Goal: Task Accomplishment & Management: Manage account settings

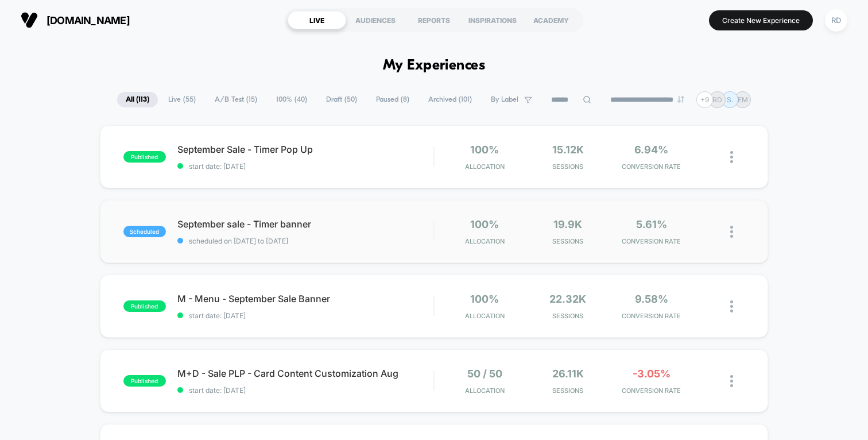
click at [731, 226] on img at bounding box center [731, 232] width 3 height 12
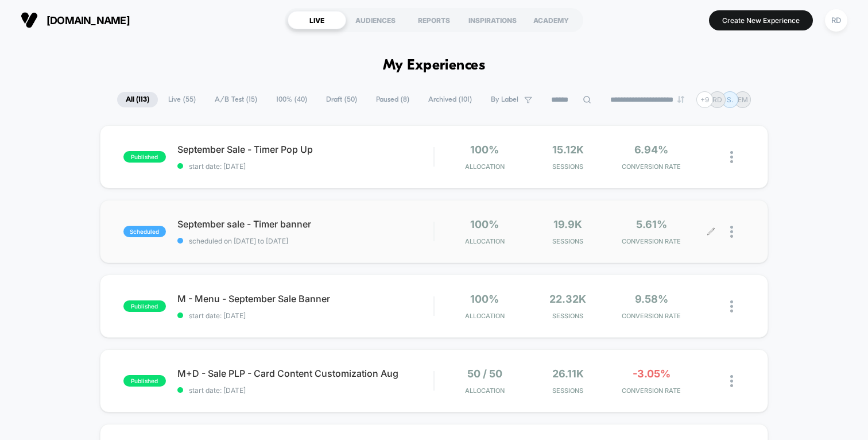
click at [737, 228] on div at bounding box center [737, 231] width 14 height 27
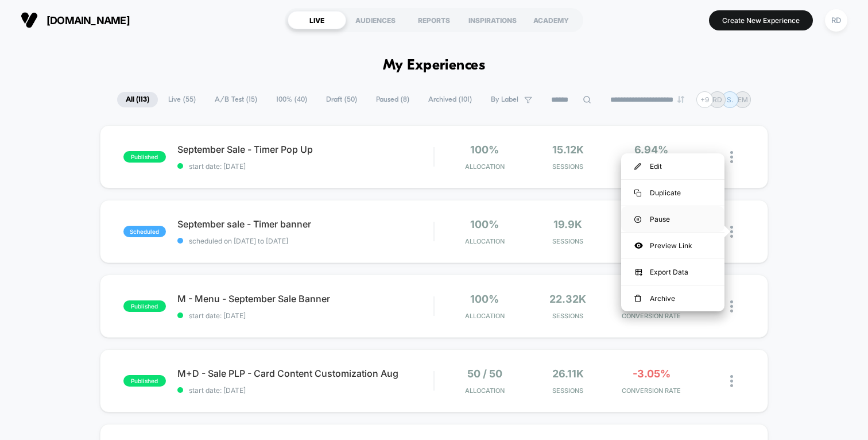
click at [673, 214] on div "Pause" at bounding box center [672, 219] width 103 height 26
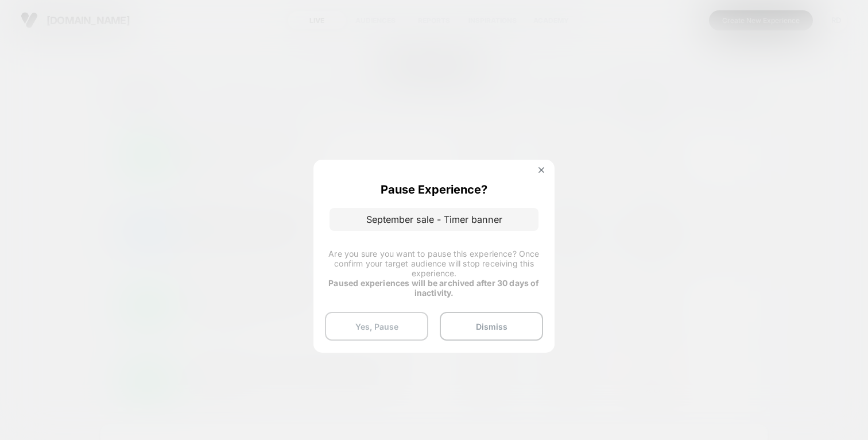
click at [387, 321] on button "Yes, Pause" at bounding box center [376, 326] width 103 height 29
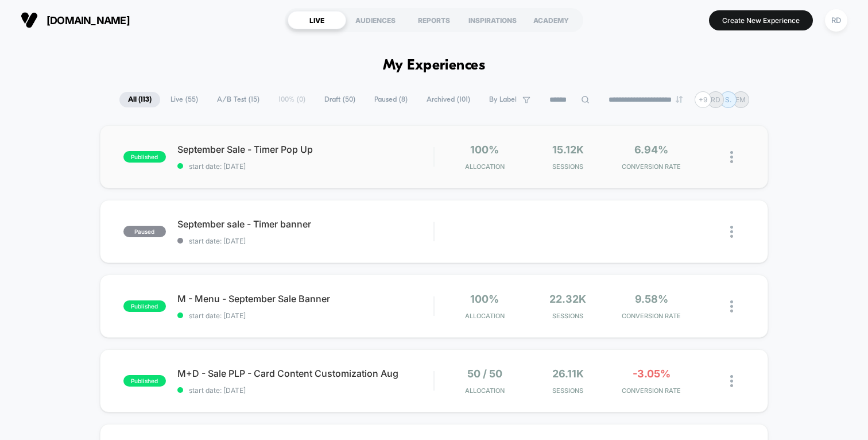
click at [732, 161] on img at bounding box center [731, 157] width 3 height 12
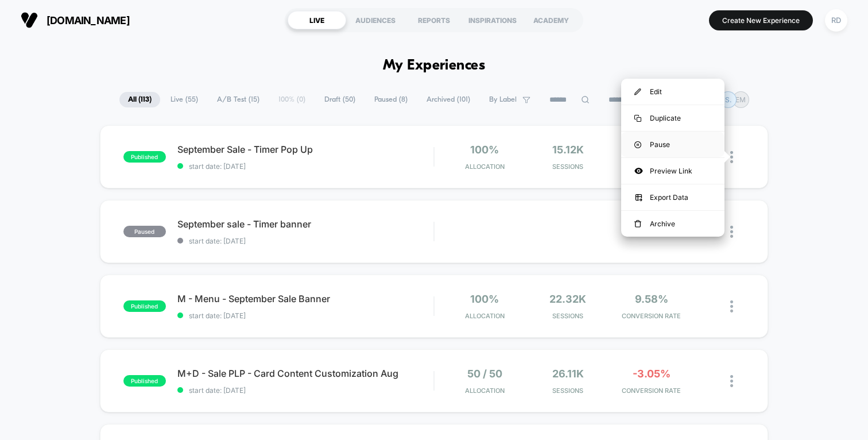
click at [692, 142] on div "Pause" at bounding box center [672, 144] width 103 height 26
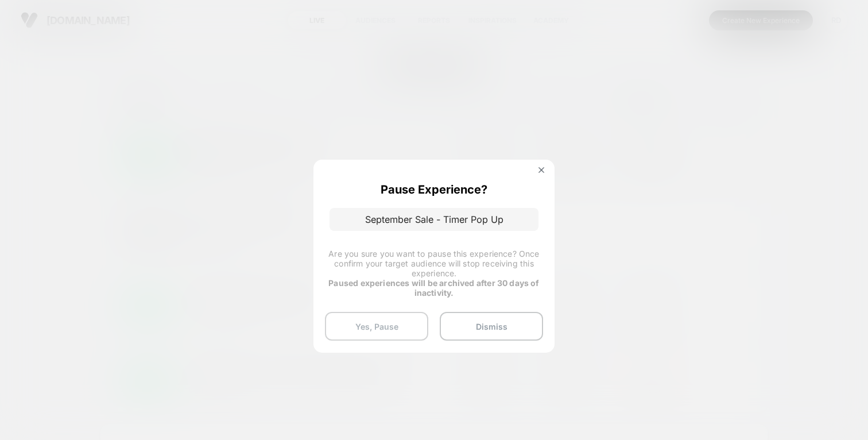
click at [379, 324] on button "Yes, Pause" at bounding box center [376, 326] width 103 height 29
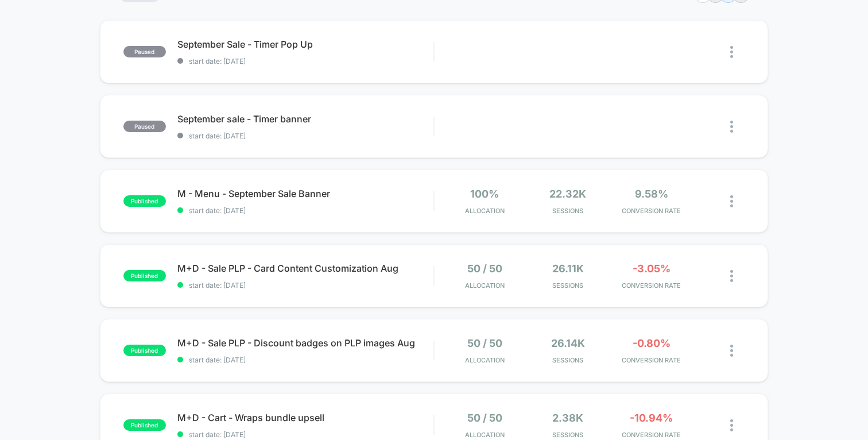
scroll to position [124, 0]
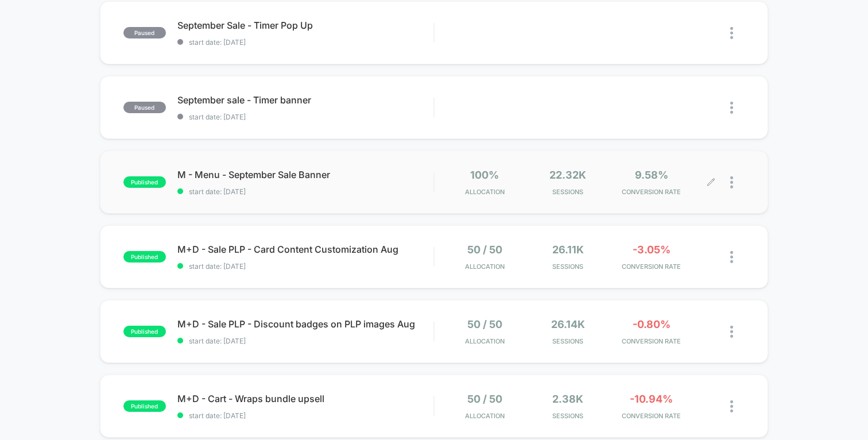
click at [731, 189] on div at bounding box center [737, 182] width 14 height 27
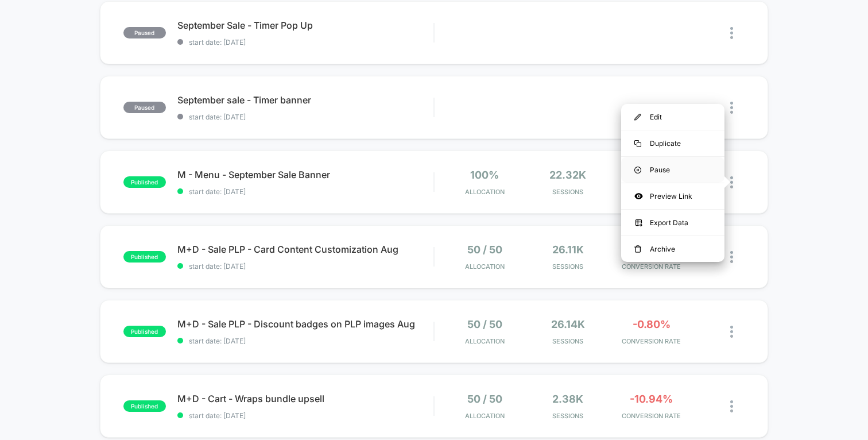
click at [686, 170] on div "Pause" at bounding box center [672, 170] width 103 height 26
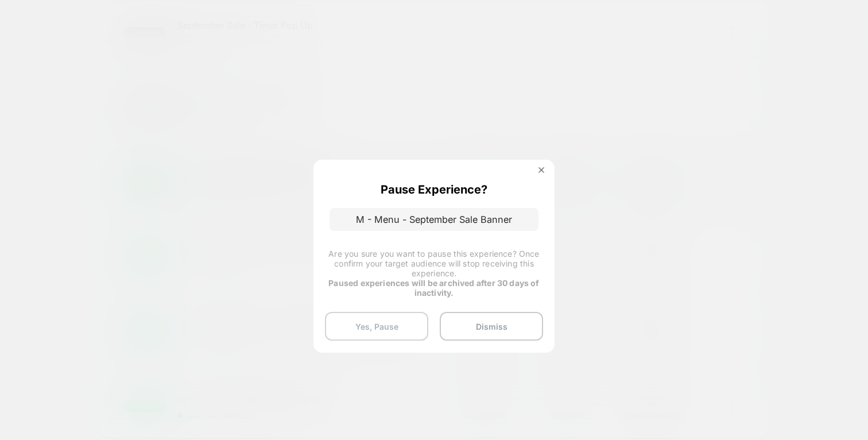
click at [406, 325] on button "Yes, Pause" at bounding box center [376, 326] width 103 height 29
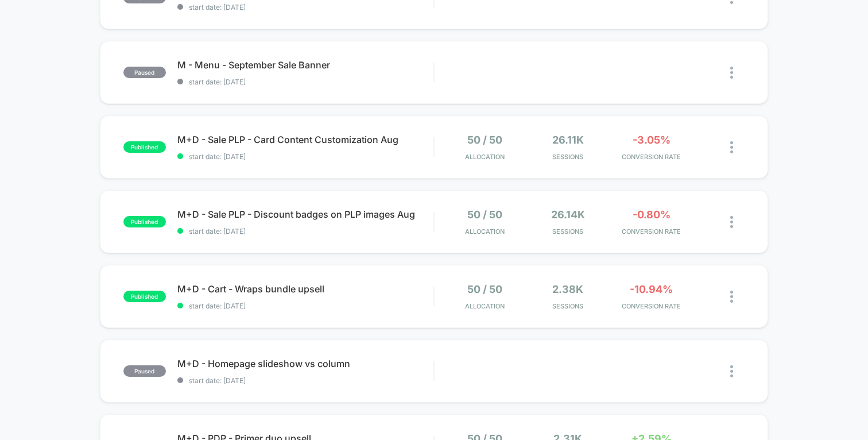
scroll to position [231, 0]
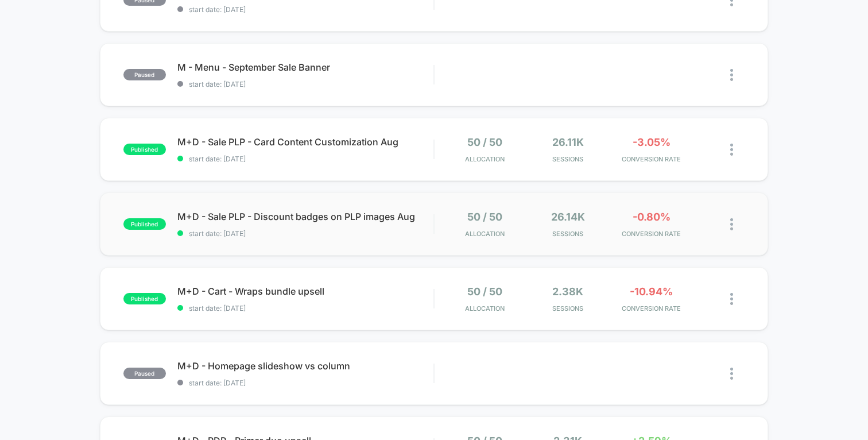
click at [731, 226] on img at bounding box center [731, 224] width 3 height 12
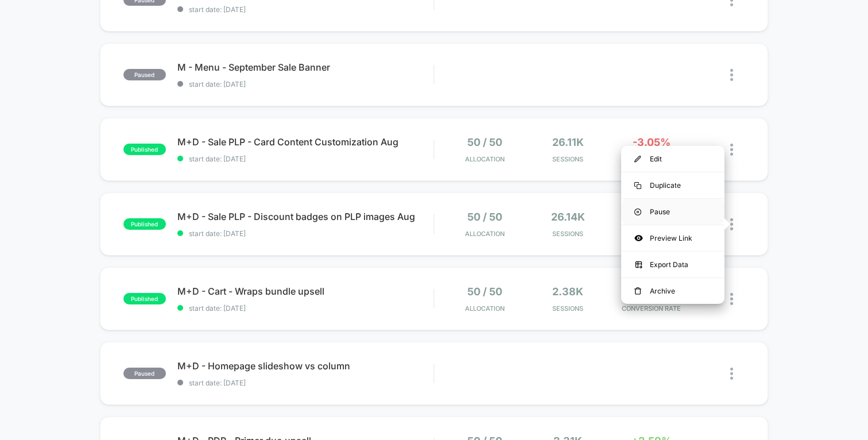
click at [688, 207] on div "Pause" at bounding box center [672, 212] width 103 height 26
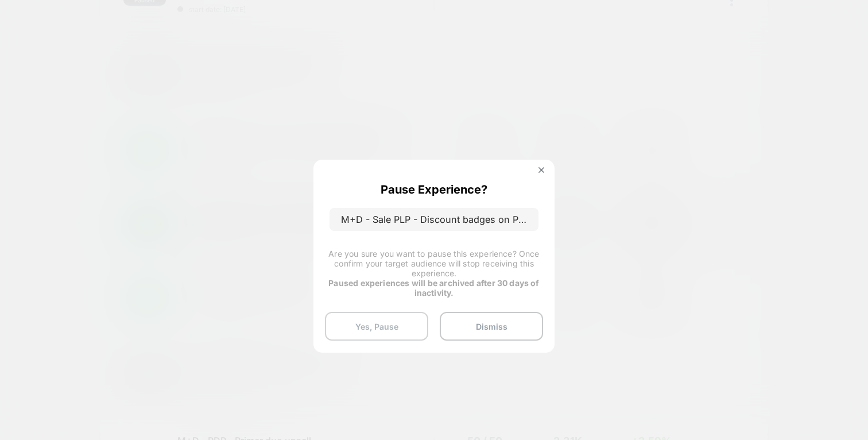
click at [375, 321] on button "Yes, Pause" at bounding box center [376, 326] width 103 height 29
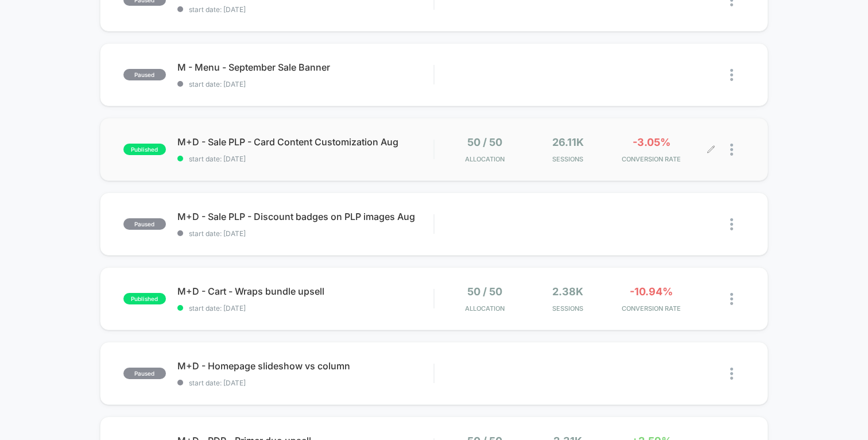
click at [734, 148] on div at bounding box center [737, 149] width 14 height 27
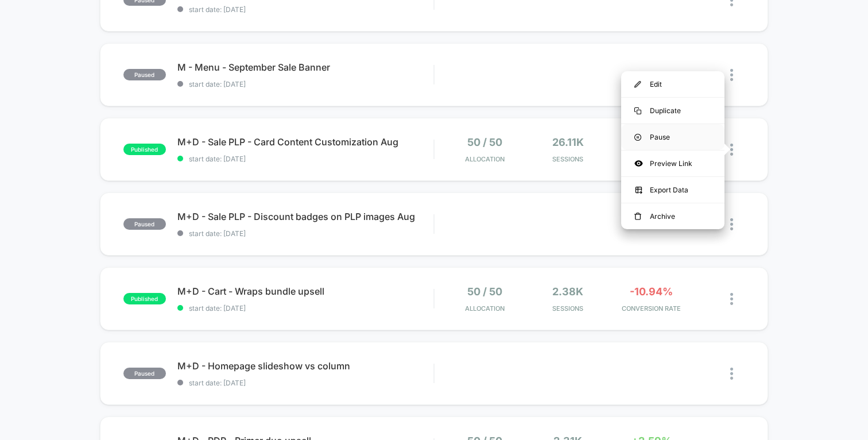
click at [697, 138] on div "Pause" at bounding box center [672, 137] width 103 height 26
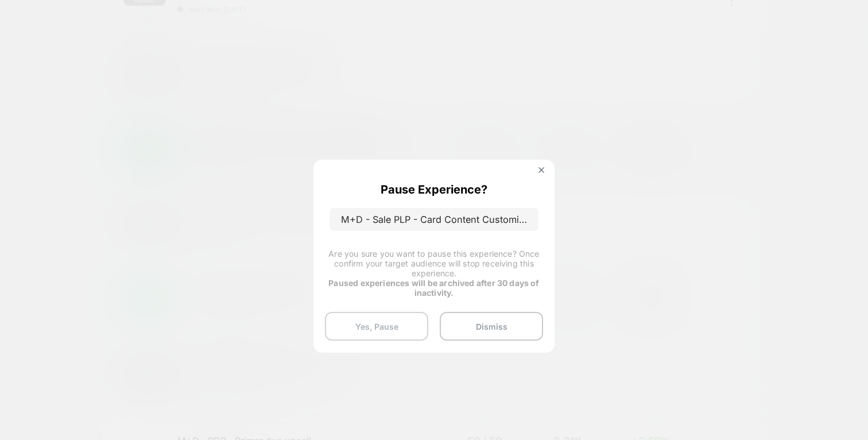
click at [391, 329] on button "Yes, Pause" at bounding box center [376, 326] width 103 height 29
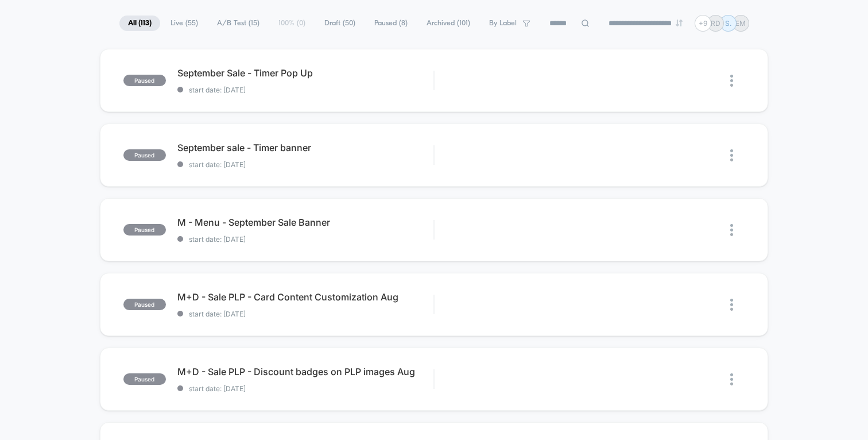
scroll to position [0, 0]
